Goal: Transaction & Acquisition: Purchase product/service

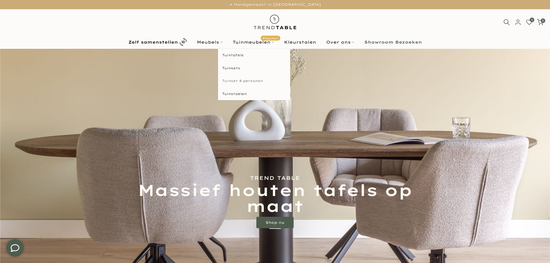
click at [245, 80] on link "Tuinset 8 personen" at bounding box center [254, 81] width 72 height 13
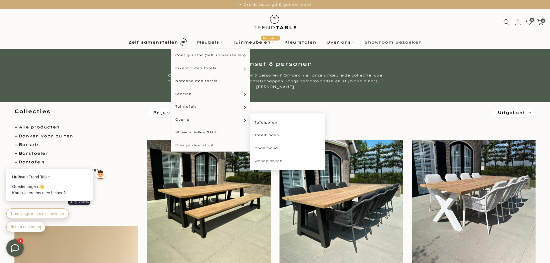
click at [263, 163] on link "Wandplanken" at bounding box center [287, 161] width 75 height 13
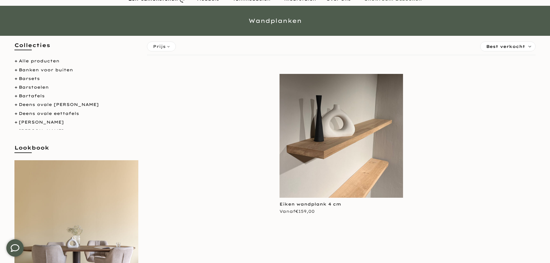
scroll to position [87, 0]
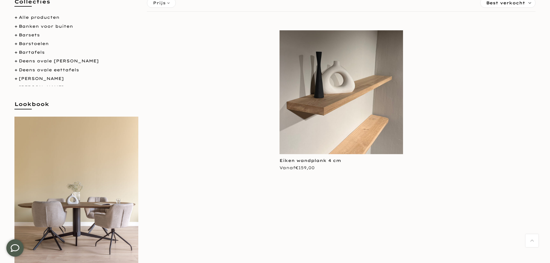
click at [332, 113] on img at bounding box center [342, 92] width 124 height 124
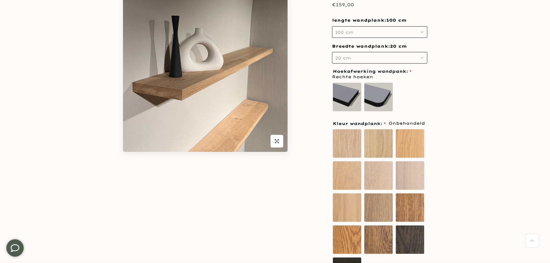
scroll to position [58, 0]
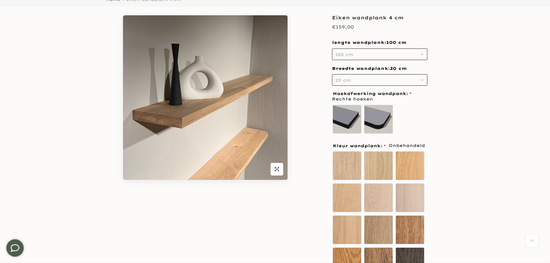
click at [383, 54] on button "100 cm" at bounding box center [379, 55] width 95 height 12
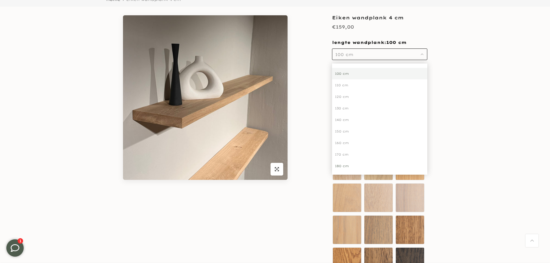
click at [365, 169] on div "180 cm" at bounding box center [379, 166] width 95 height 12
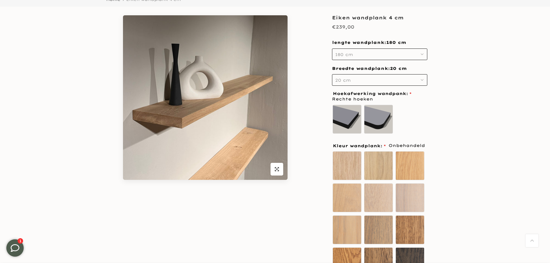
click at [393, 78] on button "20 cm" at bounding box center [379, 80] width 95 height 12
click at [389, 110] on div "25 cm" at bounding box center [379, 111] width 95 height 12
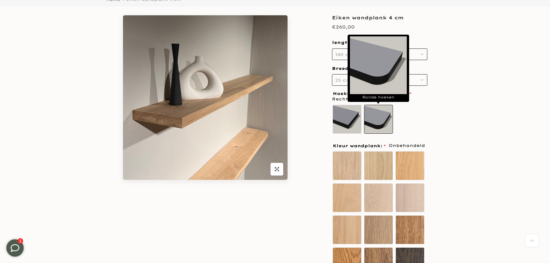
click at [386, 119] on label "Ronde hoeken" at bounding box center [378, 119] width 29 height 29
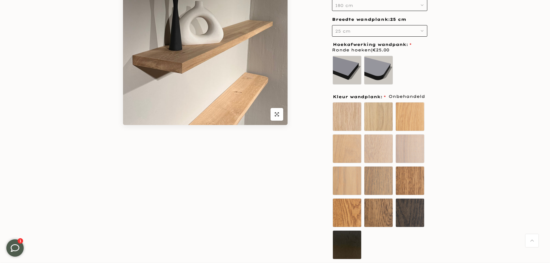
scroll to position [144, 0]
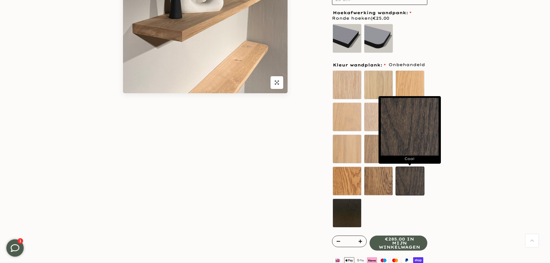
click at [414, 185] on label "Coal" at bounding box center [410, 181] width 29 height 29
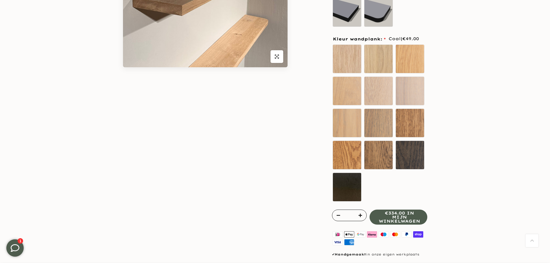
scroll to position [173, 0]
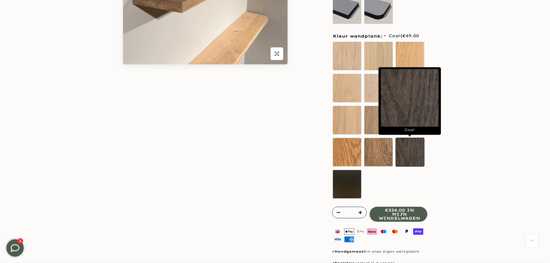
click at [413, 159] on label "Coal" at bounding box center [410, 152] width 29 height 29
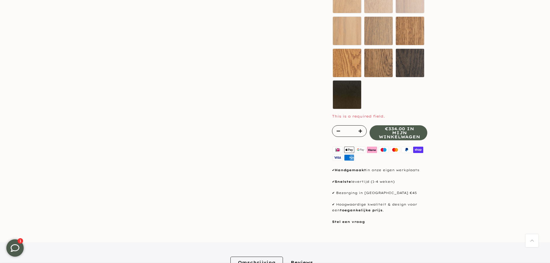
scroll to position [260, 0]
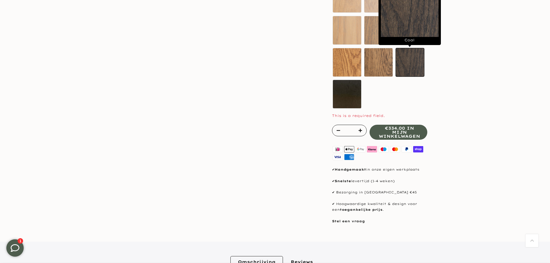
click at [415, 71] on label "Coal" at bounding box center [410, 62] width 29 height 29
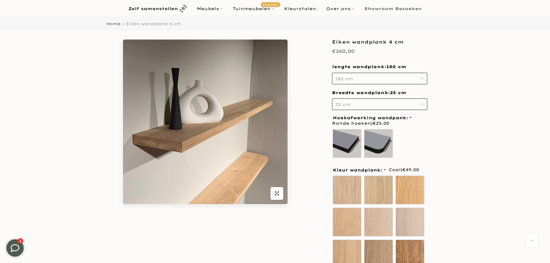
scroll to position [29, 0]
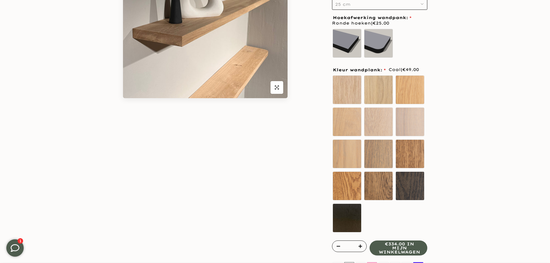
scroll to position [144, 0]
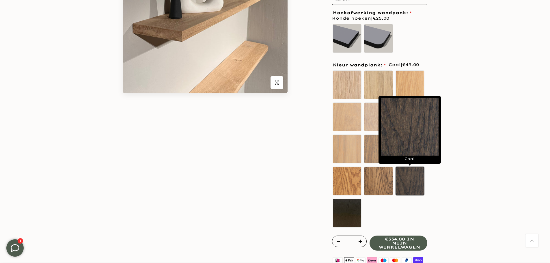
click at [413, 181] on label "Coal" at bounding box center [410, 181] width 29 height 29
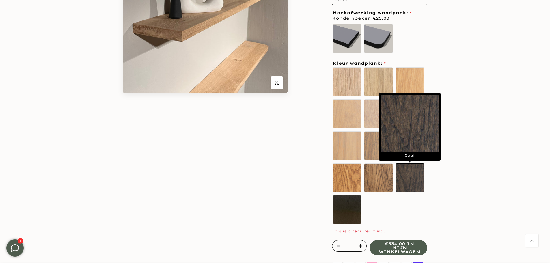
click at [414, 176] on label "Coal" at bounding box center [410, 178] width 29 height 29
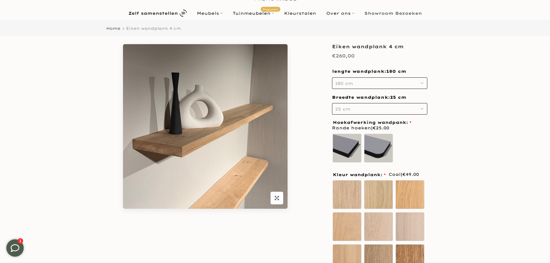
scroll to position [58, 0]
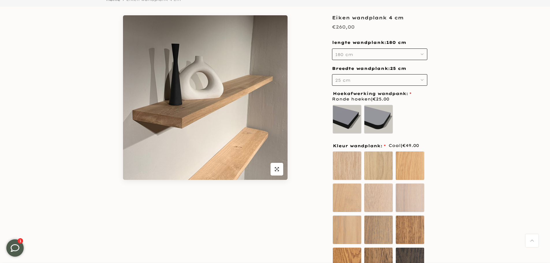
click at [423, 55] on icon "button" at bounding box center [422, 54] width 3 height 3
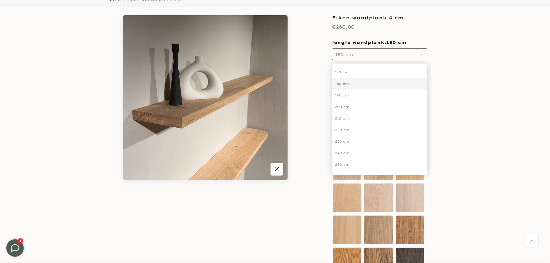
scroll to position [53, 0]
click at [338, 88] on div "160 cm" at bounding box center [379, 90] width 95 height 12
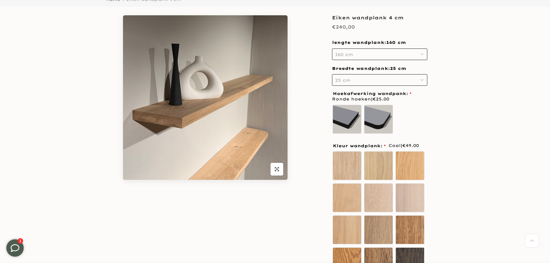
click at [361, 53] on button "160 cm" at bounding box center [379, 55] width 95 height 12
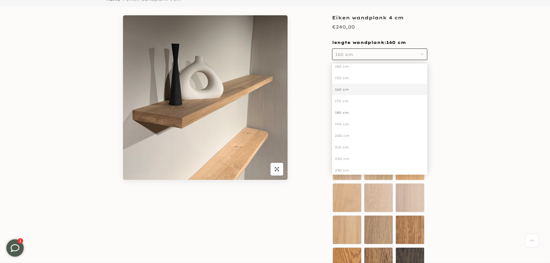
click at [345, 114] on div "180 cm" at bounding box center [379, 113] width 95 height 12
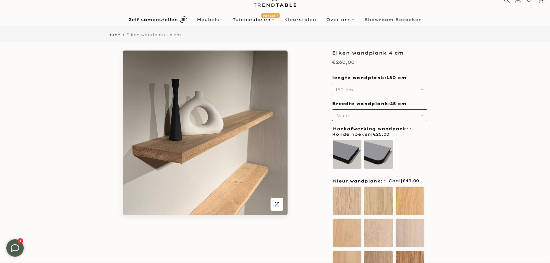
scroll to position [58, 0]
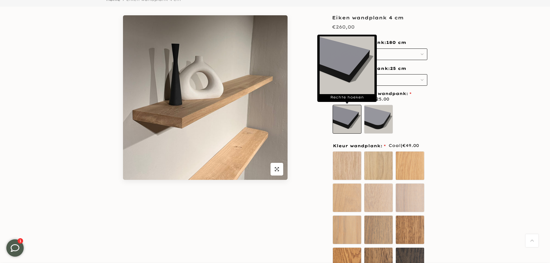
click at [339, 126] on label "Rechte hoeken" at bounding box center [347, 119] width 29 height 29
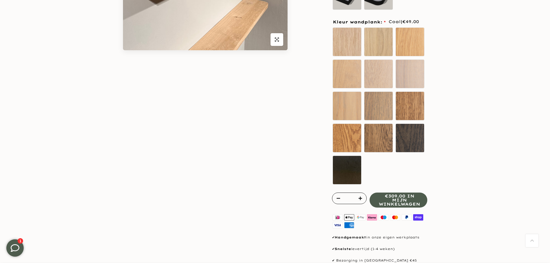
scroll to position [231, 0]
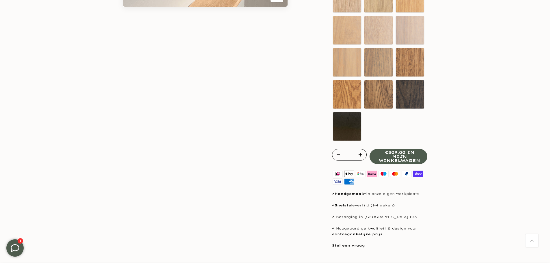
click at [414, 157] on span "€309.00 in mijn winkelwagen" at bounding box center [399, 157] width 41 height 12
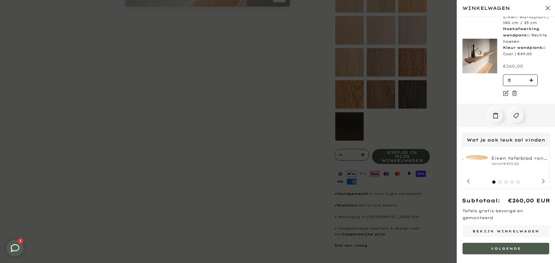
scroll to position [13, 0]
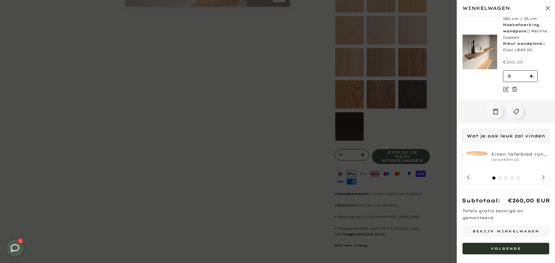
click at [519, 251] on button "Volgende" at bounding box center [505, 249] width 87 height 12
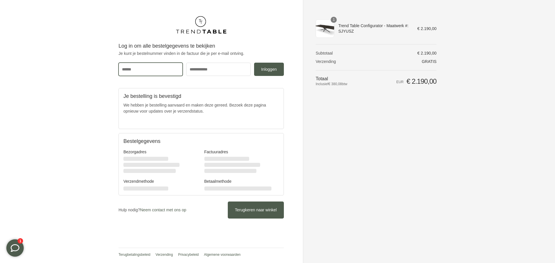
click at [162, 70] on input "E-mail" at bounding box center [150, 69] width 64 height 13
click at [464, 121] on div "Bedankt voor je aankoop! Log in om alle bestelgegevens te bekijken Je kunt je b…" at bounding box center [277, 131] width 373 height 263
click at [403, 45] on div "Kostenoverzicht Beschrijving Prijs Subtotaal € 2.190,00 Verzending Gratis Totaa…" at bounding box center [376, 68] width 121 height 48
click at [312, 23] on aside "Bedankt voor je aankoop! Besteloverzicht Winkelwagen Productafbeelding Beschrij…" at bounding box center [369, 131] width 133 height 263
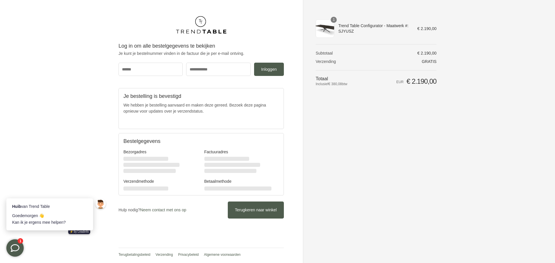
click at [328, 27] on div "1" at bounding box center [325, 28] width 18 height 18
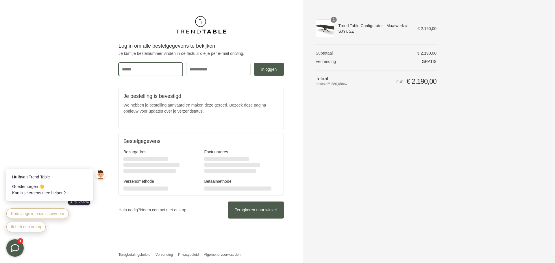
click at [142, 69] on input "E-mail" at bounding box center [150, 69] width 64 height 13
type input "**********"
click at [214, 70] on input "Bestelnummer" at bounding box center [218, 69] width 64 height 13
type input "****"
click at [254, 63] on button "Inloggen" at bounding box center [269, 69] width 30 height 13
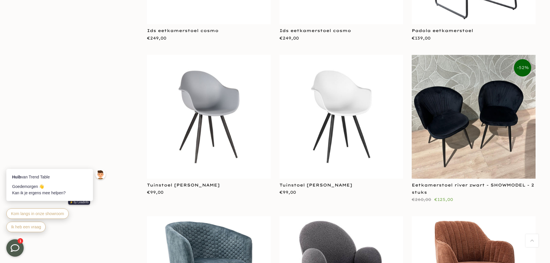
scroll to position [3352, 0]
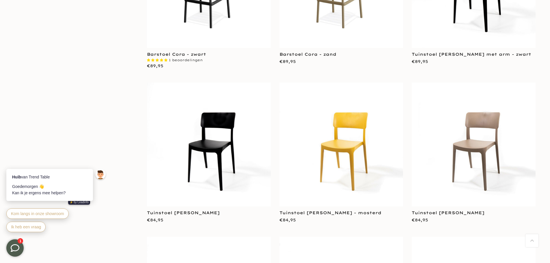
scroll to position [4681, 0]
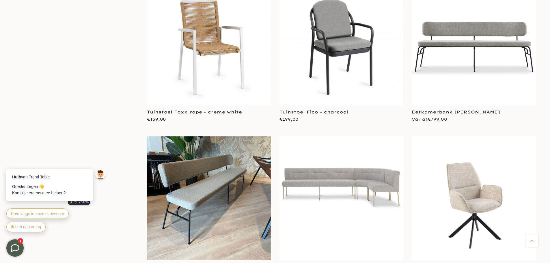
scroll to position [6096, 0]
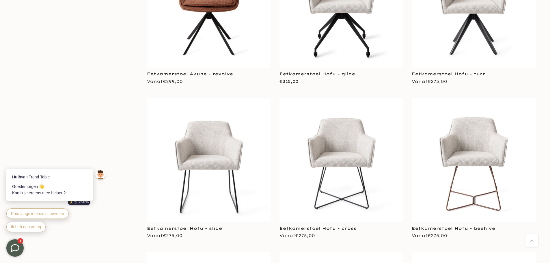
scroll to position [7050, 0]
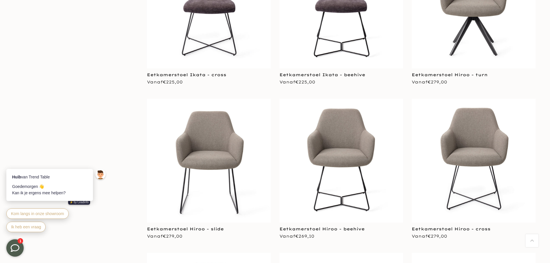
scroll to position [7512, 0]
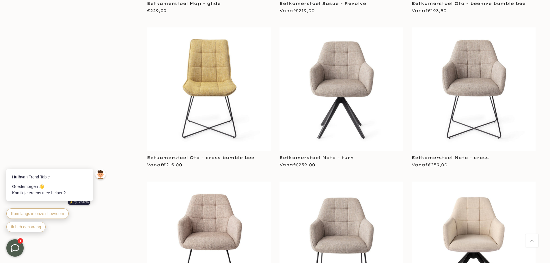
scroll to position [8784, 0]
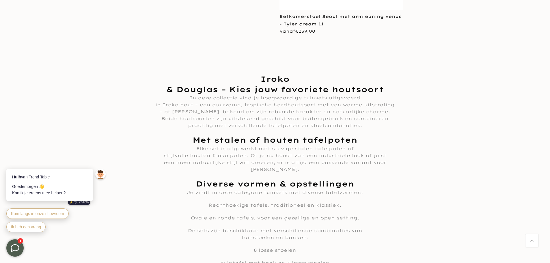
scroll to position [11153, 0]
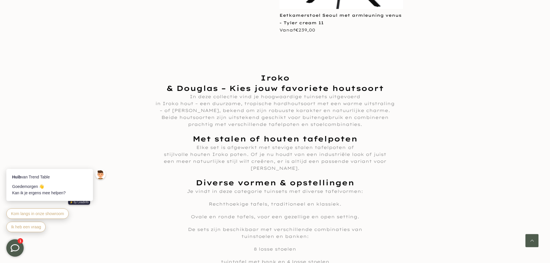
click at [535, 243] on link "Terug naar boven" at bounding box center [532, 240] width 13 height 13
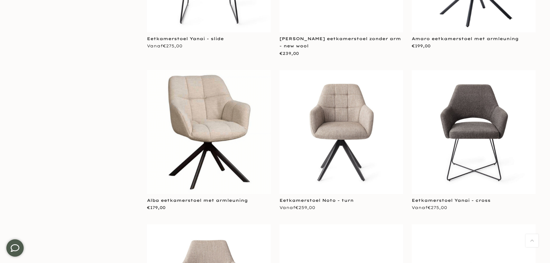
scroll to position [665, 0]
